Goal: Task Accomplishment & Management: Use online tool/utility

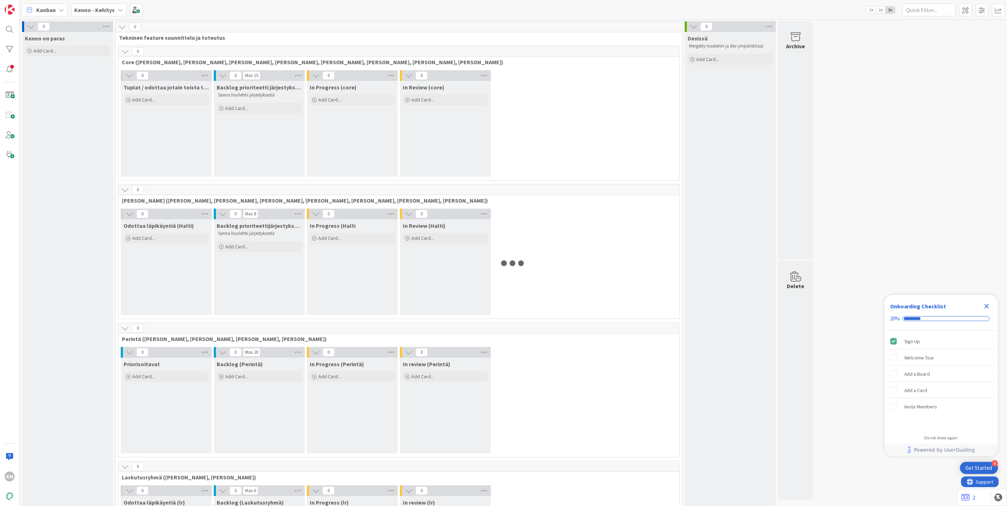
drag, startPoint x: 988, startPoint y: 306, endPoint x: 984, endPoint y: 304, distance: 4.6
click at [988, 306] on icon "Close Checklist" at bounding box center [986, 306] width 9 height 9
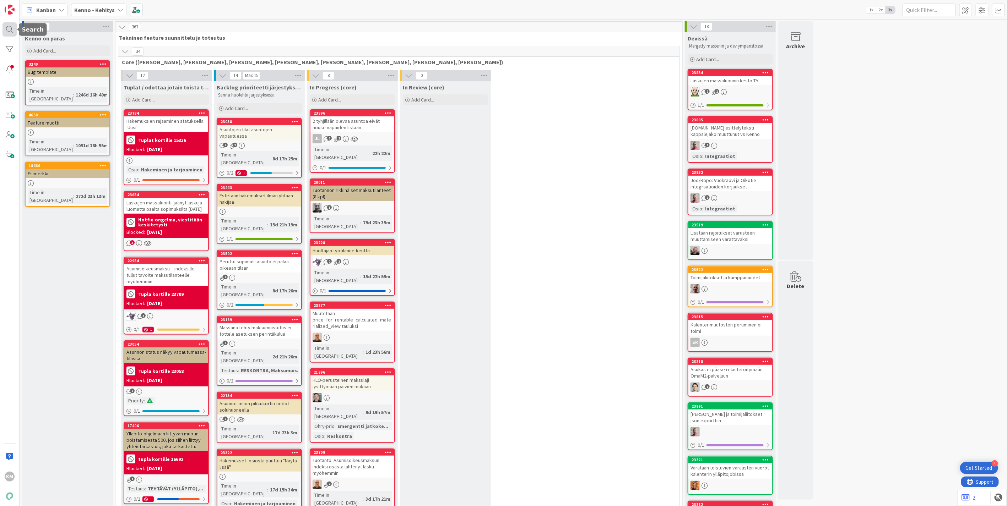
click at [8, 28] on div at bounding box center [9, 29] width 14 height 14
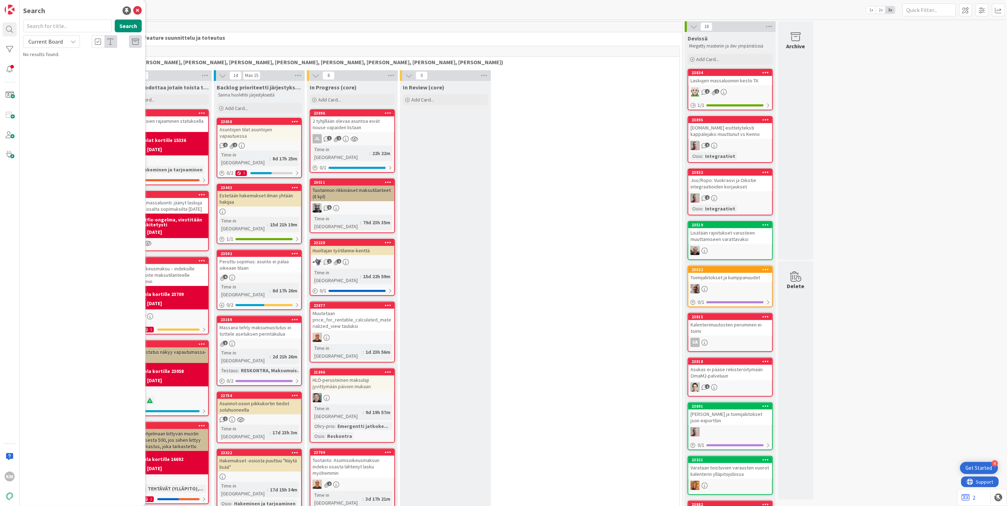
click at [71, 42] on icon at bounding box center [73, 42] width 6 height 6
click at [54, 70] on span "All Boards" at bounding box center [64, 71] width 74 height 11
paste input "23919"
type input "23919"
click at [133, 23] on button "Search" at bounding box center [128, 26] width 27 height 13
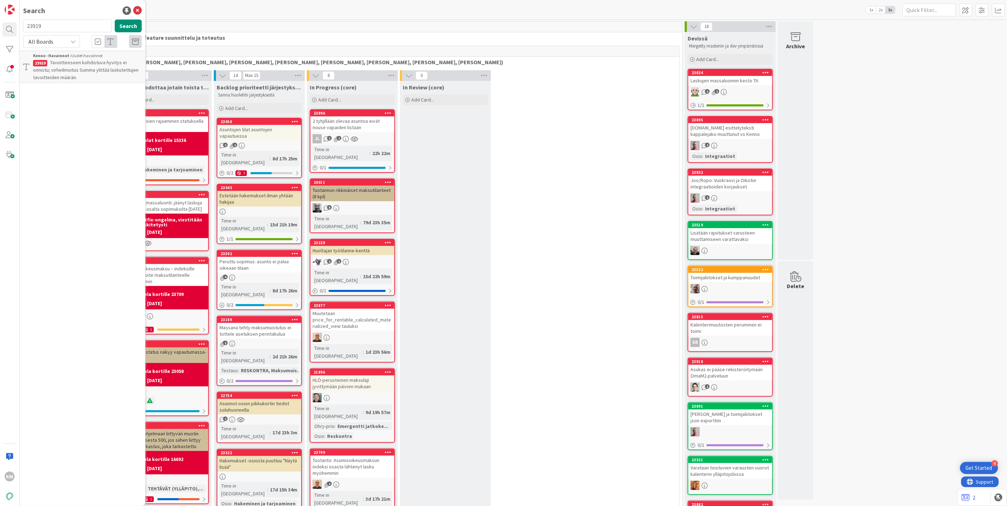
click at [69, 66] on p "Tavoitteeseen kohdistuva hyvitys ei onnistu; virheilmoitus Summa ylittää laskut…" at bounding box center [87, 70] width 109 height 22
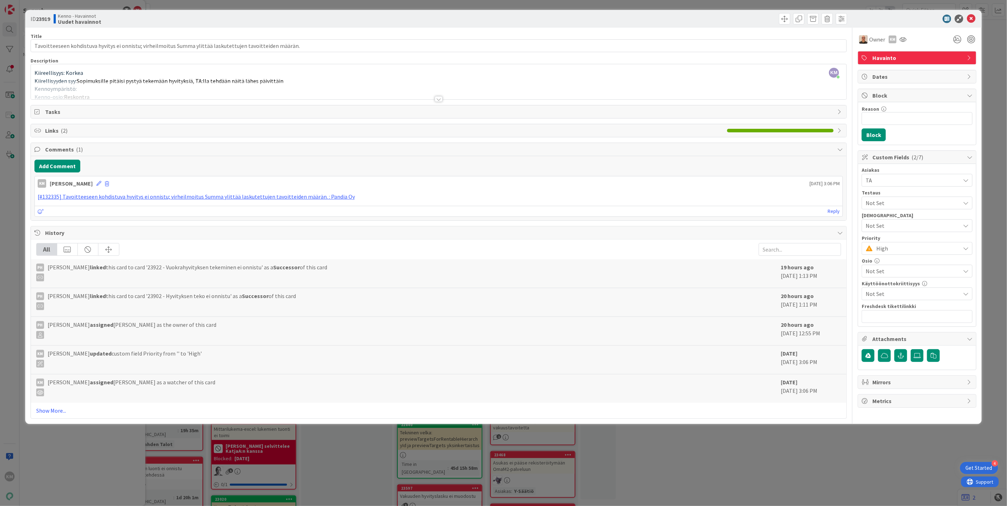
click at [439, 101] on div at bounding box center [439, 99] width 8 height 6
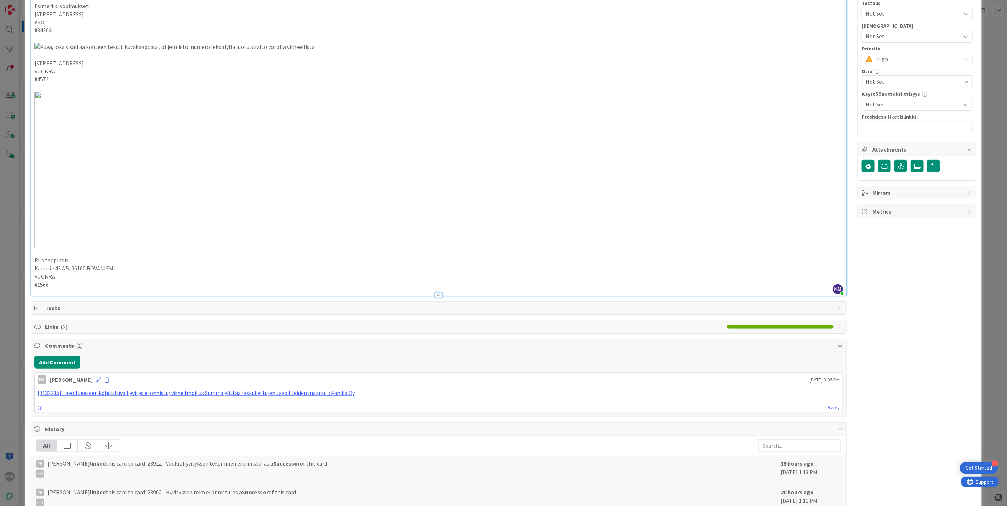
scroll to position [315, 0]
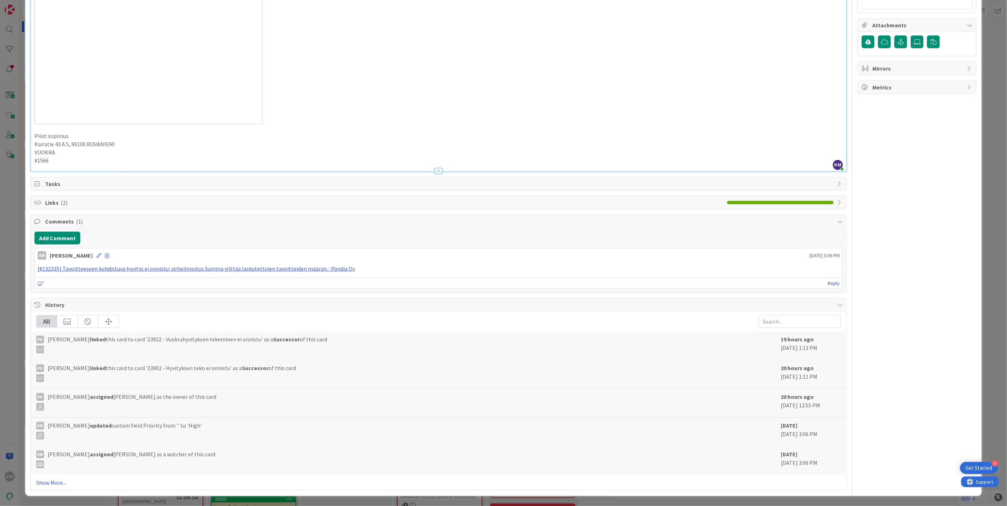
click at [65, 165] on p "#1566" at bounding box center [438, 161] width 808 height 8
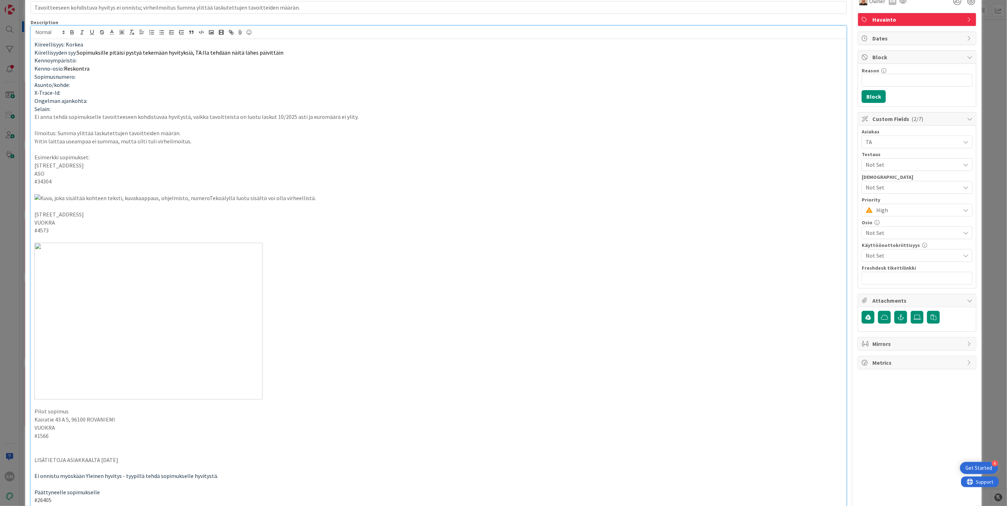
scroll to position [0, 0]
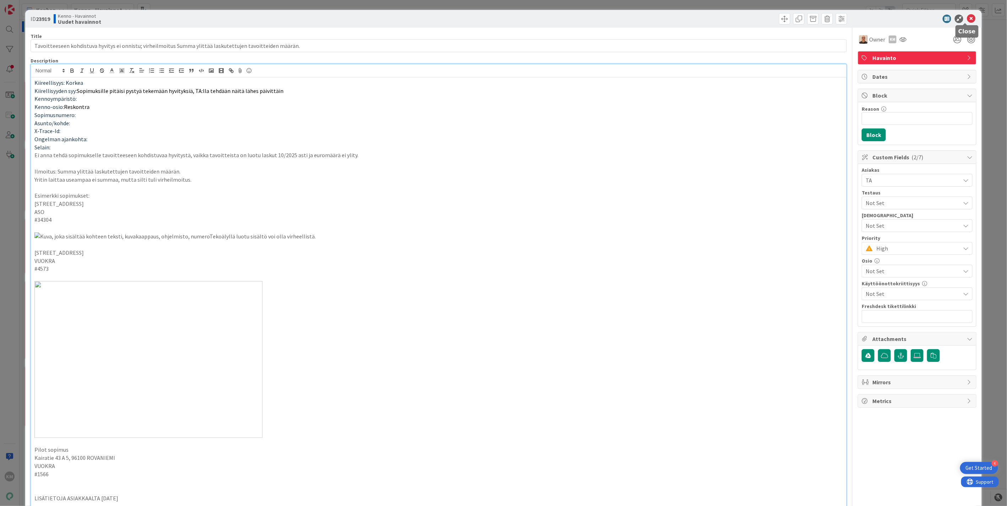
click at [967, 17] on icon at bounding box center [970, 19] width 9 height 9
